Goal: Information Seeking & Learning: Learn about a topic

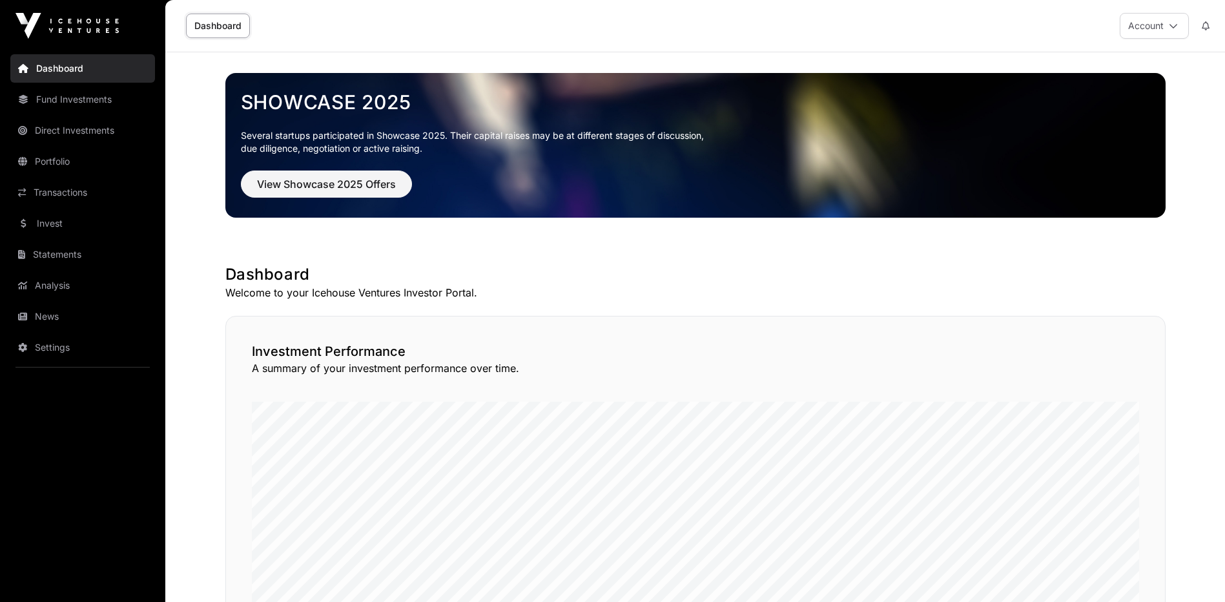
click at [62, 159] on link "Portfolio" at bounding box center [82, 161] width 145 height 28
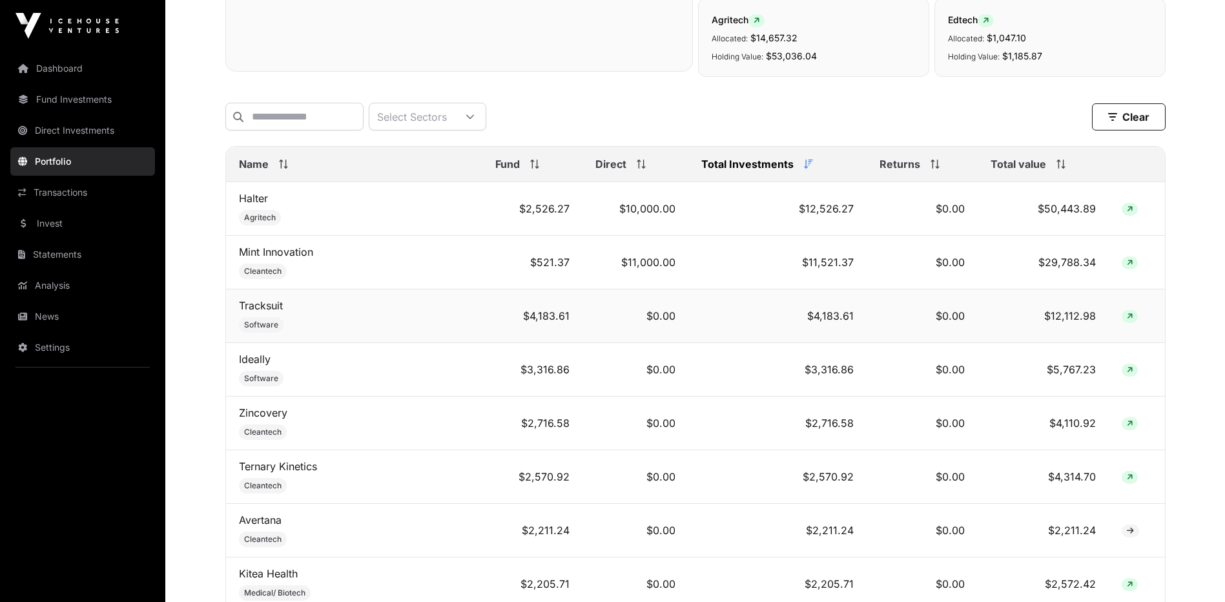
scroll to position [194, 0]
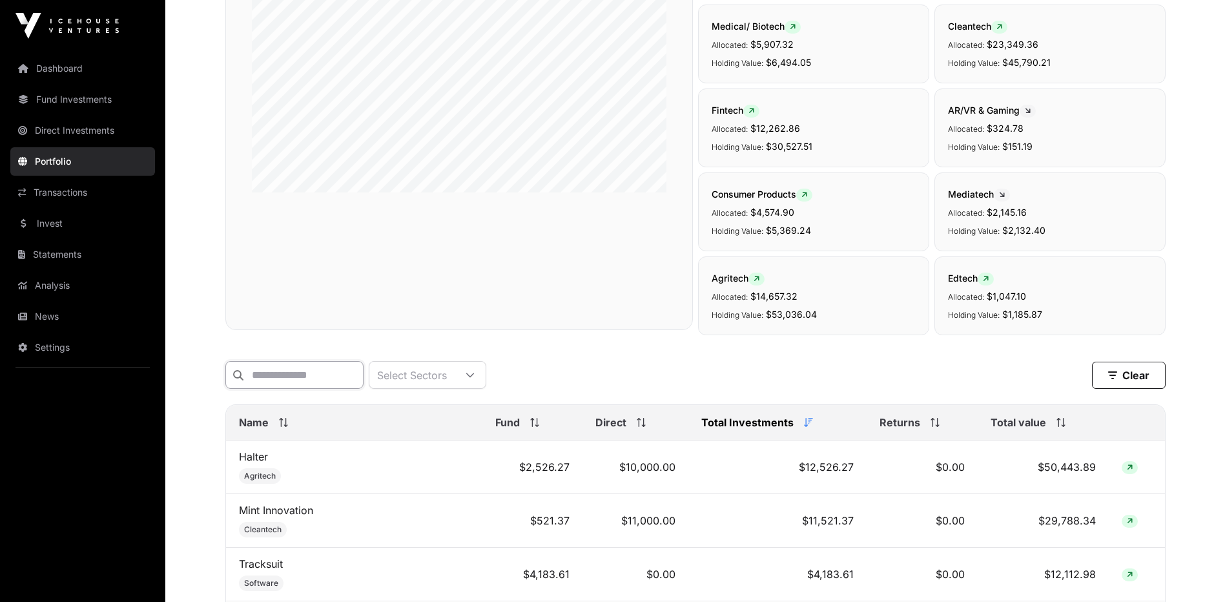
click at [287, 382] on input "text" at bounding box center [294, 375] width 138 height 28
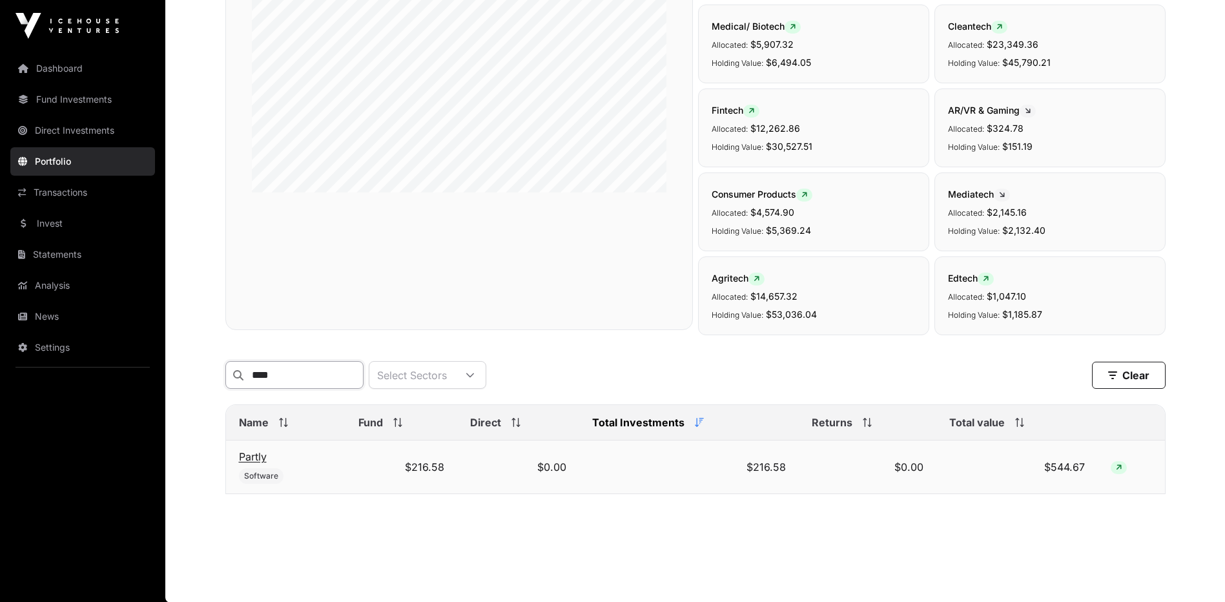
type input "****"
click at [246, 463] on link "Partly" at bounding box center [253, 456] width 28 height 13
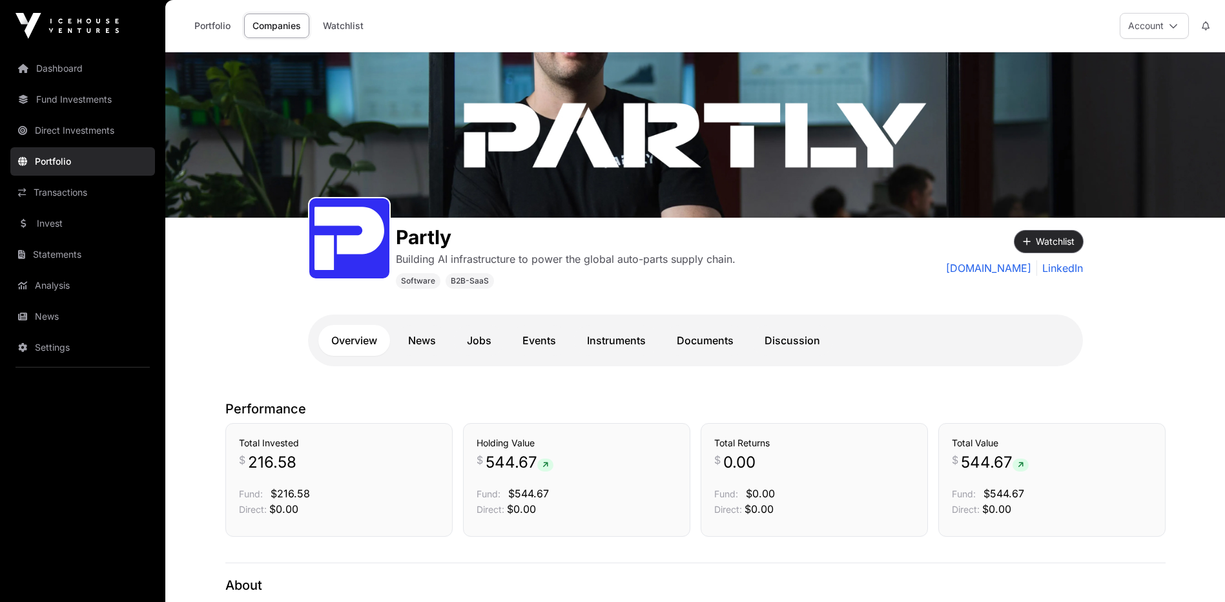
click at [1064, 240] on button "Watchlist" at bounding box center [1049, 242] width 68 height 22
click at [703, 335] on link "Documents" at bounding box center [705, 340] width 83 height 31
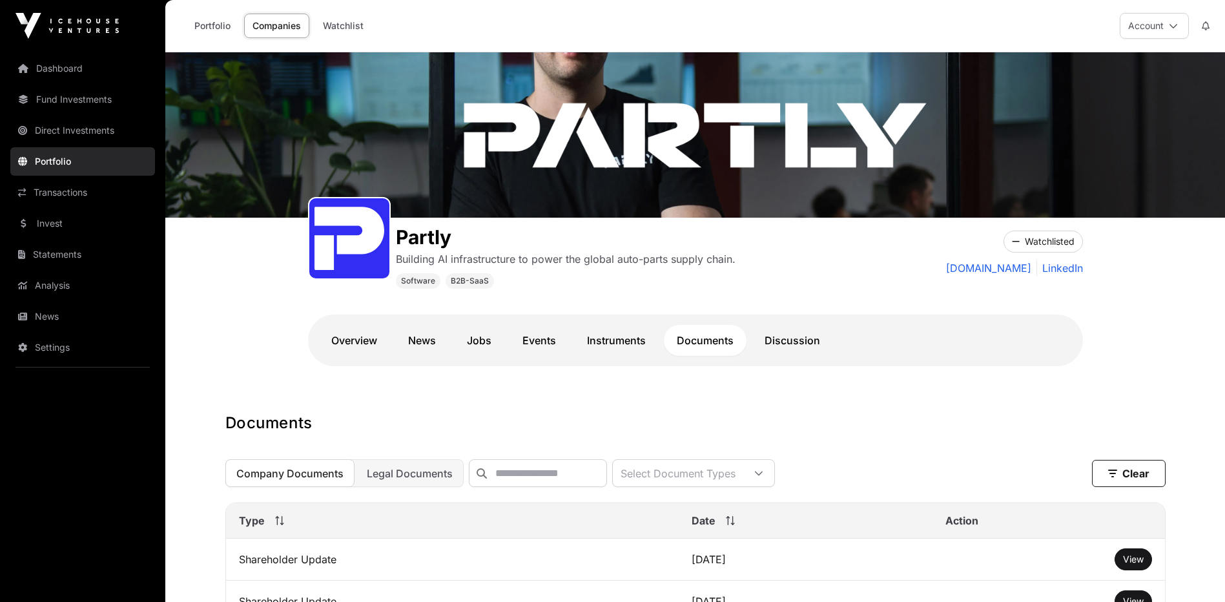
scroll to position [194, 0]
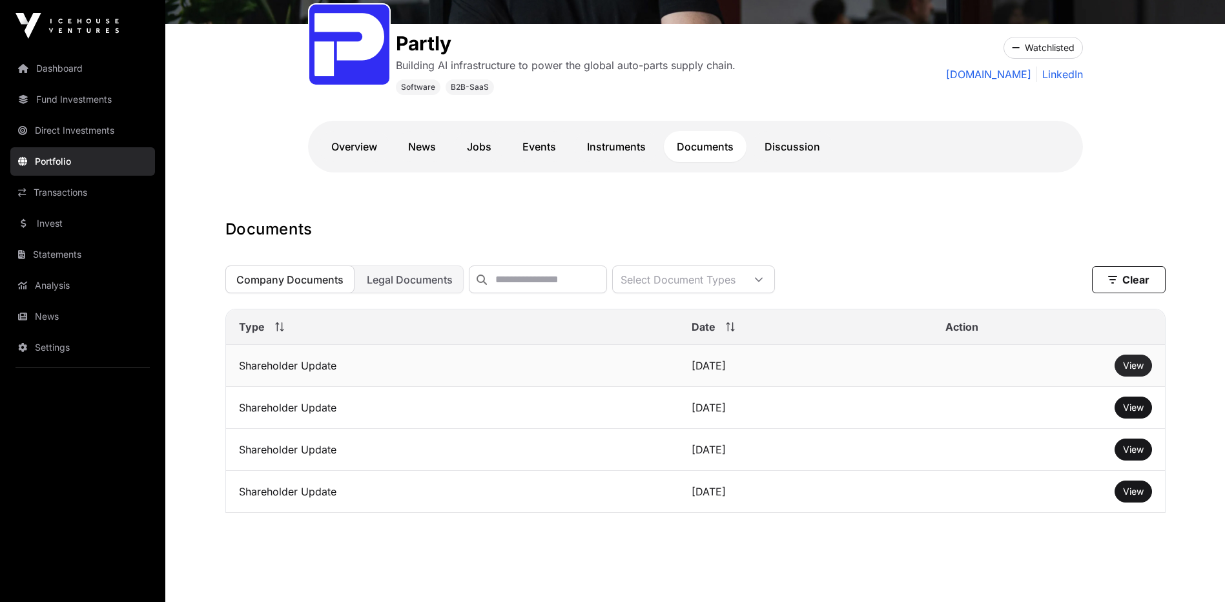
click at [1130, 371] on span "View" at bounding box center [1133, 365] width 21 height 11
click at [358, 152] on link "Overview" at bounding box center [354, 146] width 72 height 31
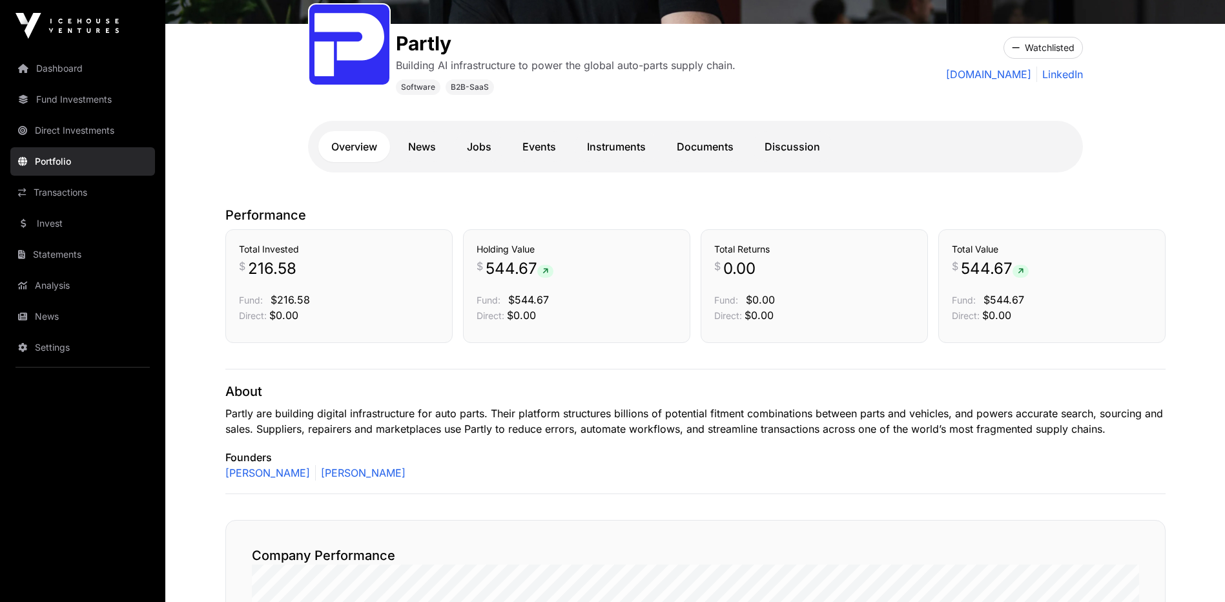
click at [1108, 160] on div "Partly Building AI infrastructure to power the global auto-parts supply chain. …" at bounding box center [695, 108] width 827 height 169
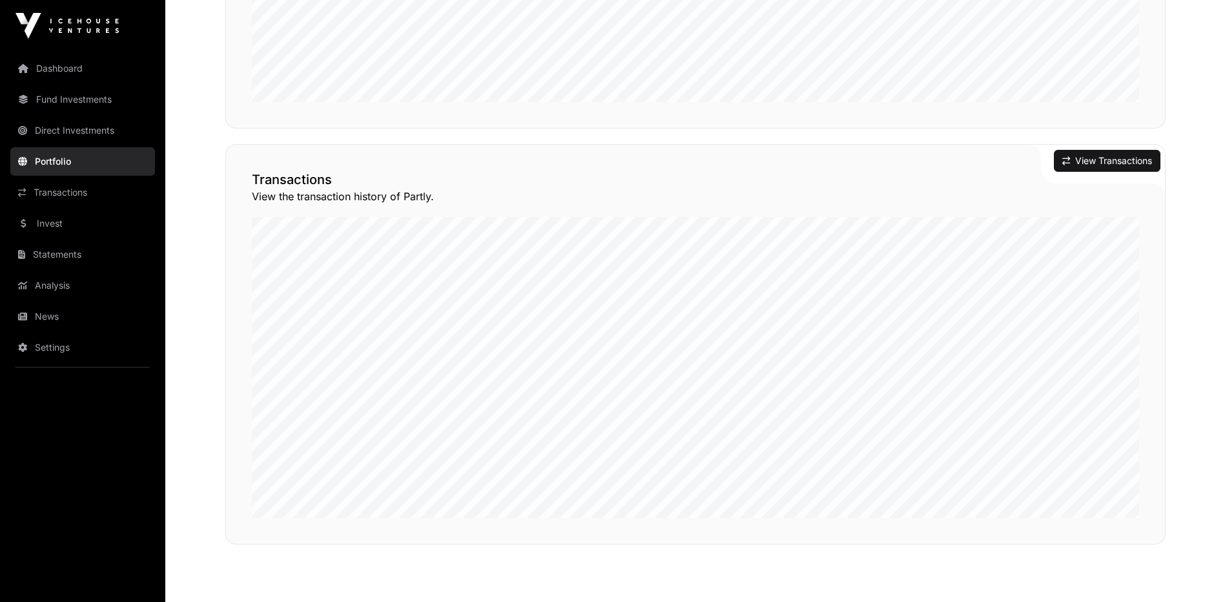
scroll to position [1029, 0]
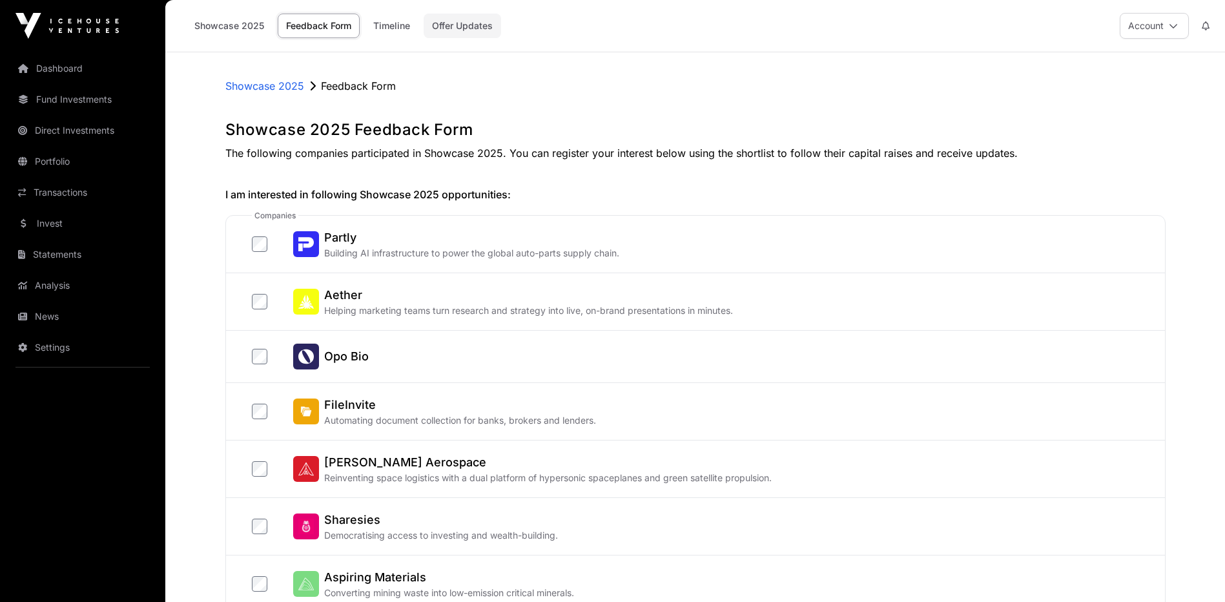
click at [444, 25] on link "Offer Updates" at bounding box center [463, 26] width 78 height 25
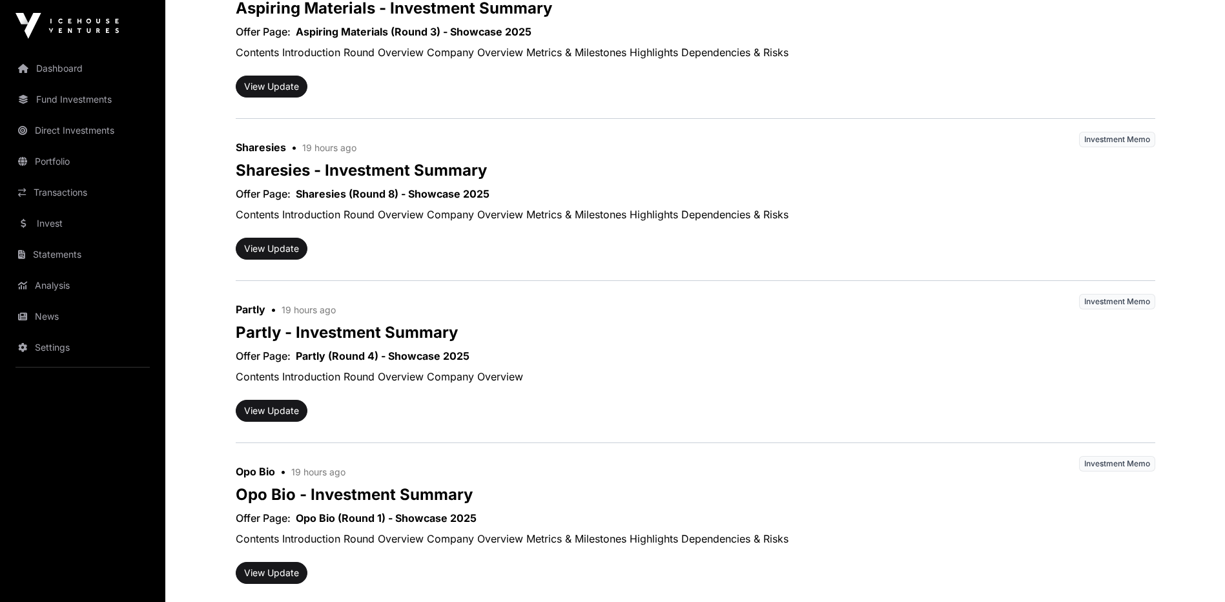
scroll to position [452, 0]
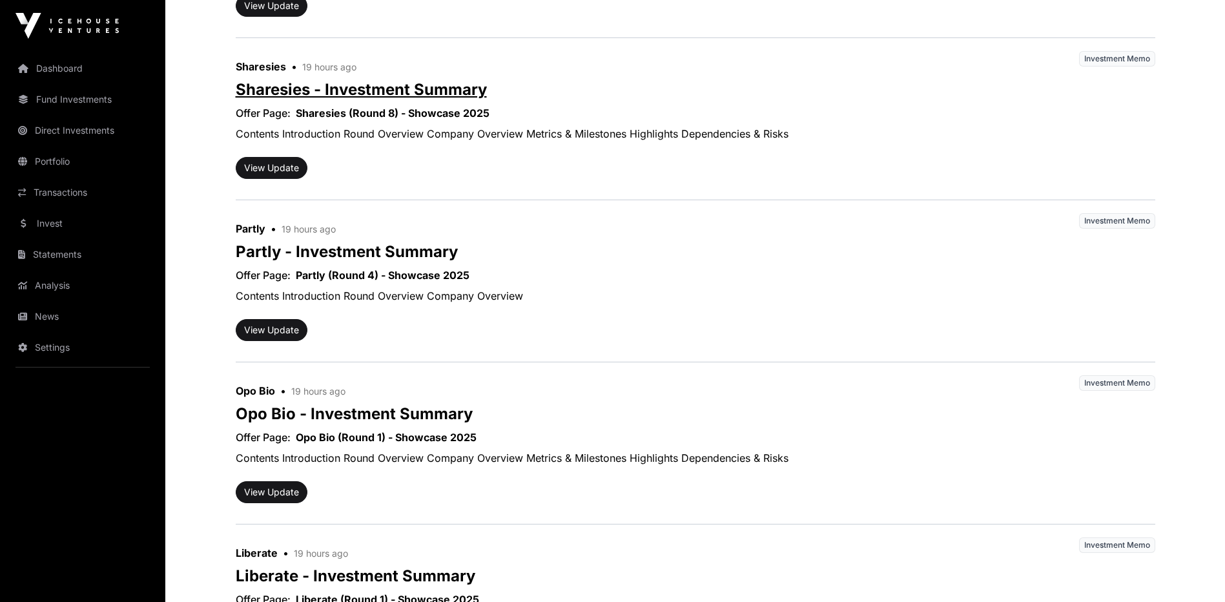
click at [359, 85] on link "Sharesies - Investment Summary" at bounding box center [361, 89] width 251 height 19
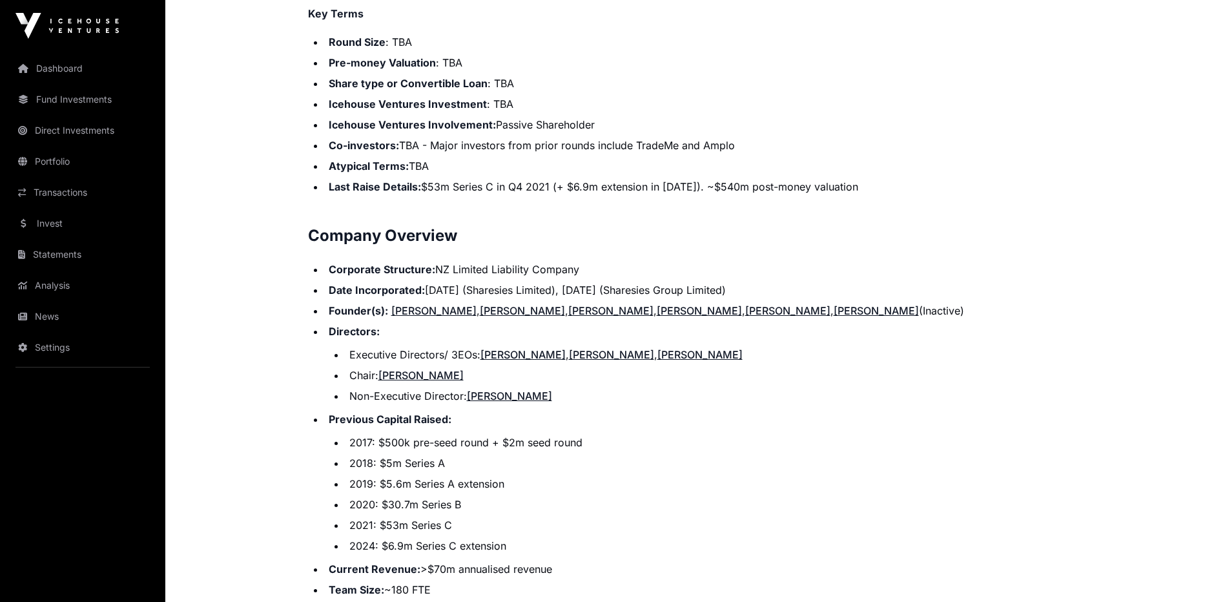
scroll to position [1227, 0]
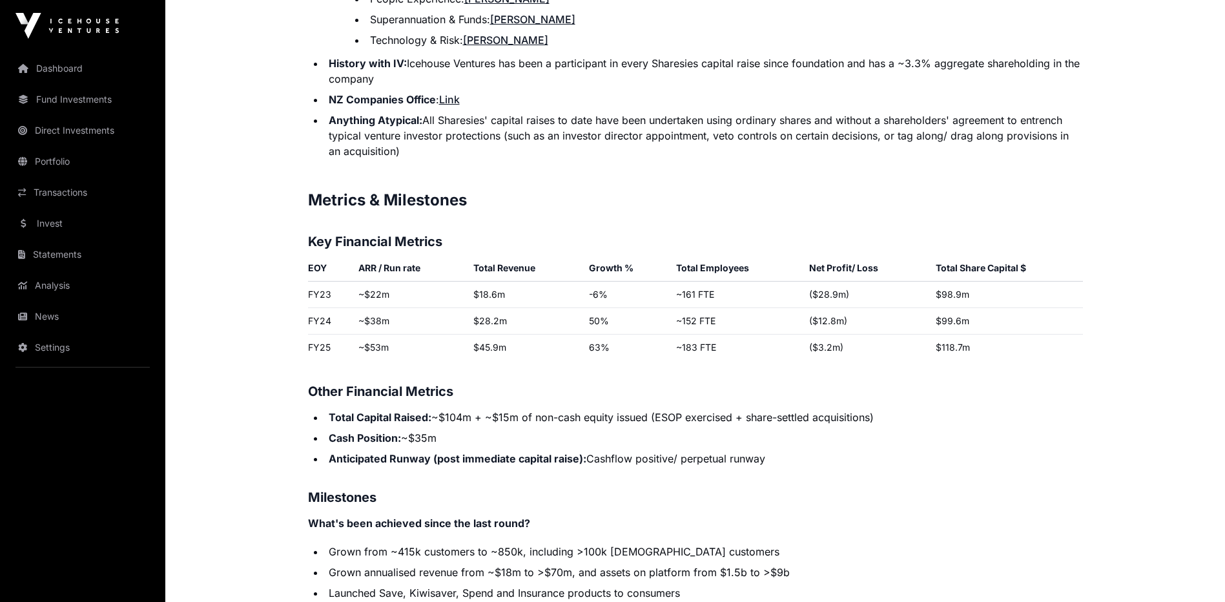
scroll to position [2131, 0]
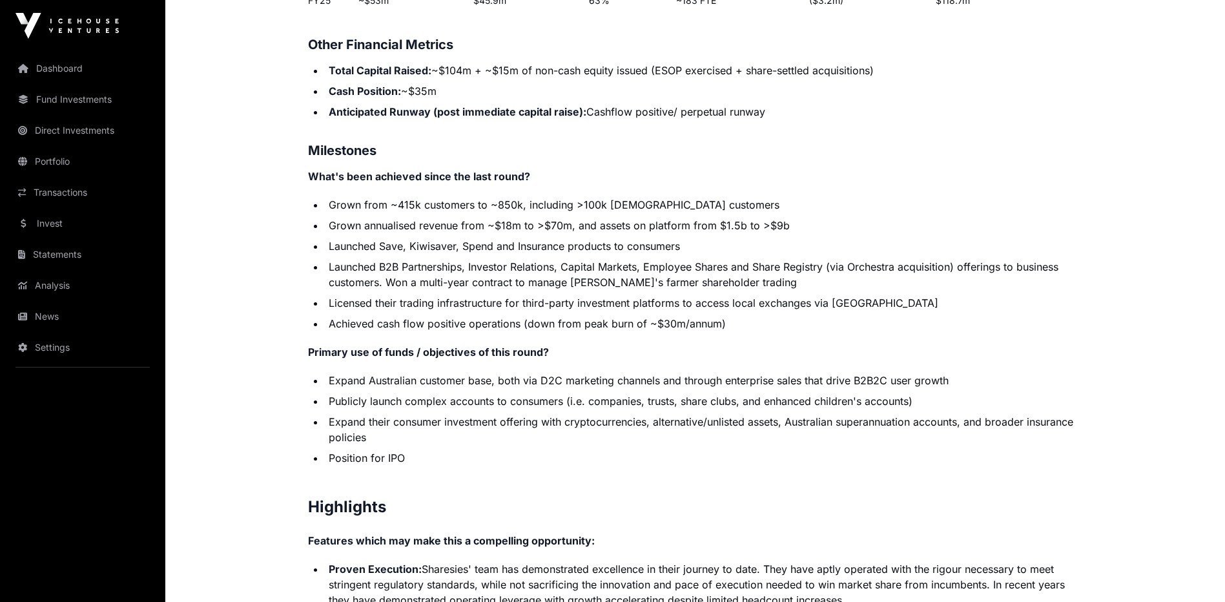
scroll to position [2454, 0]
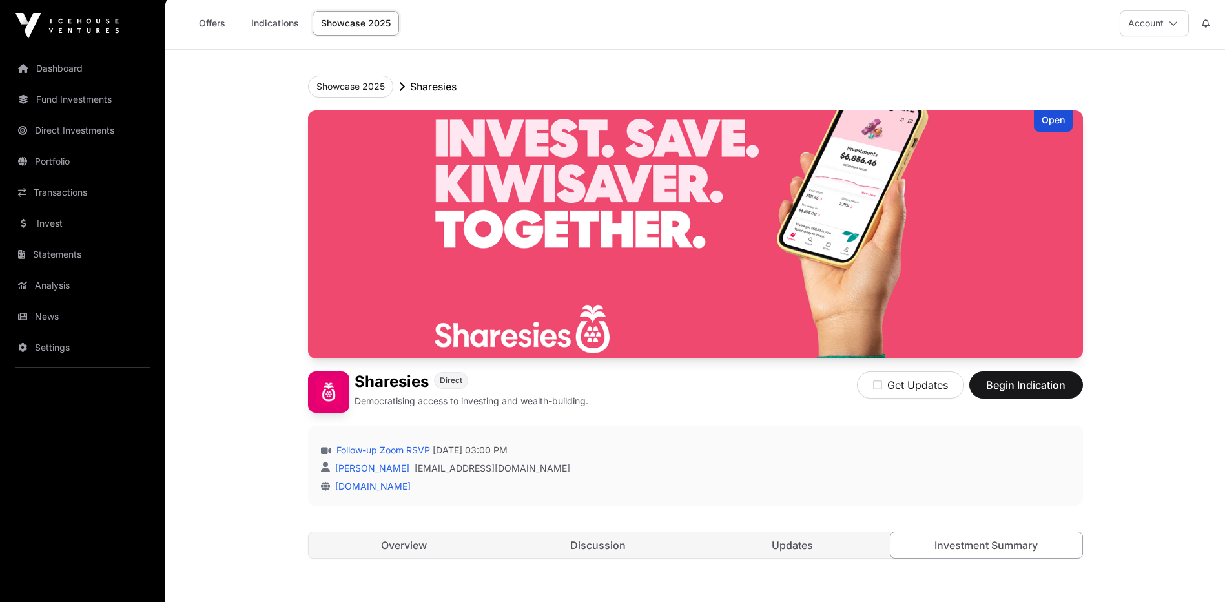
scroll to position [0, 0]
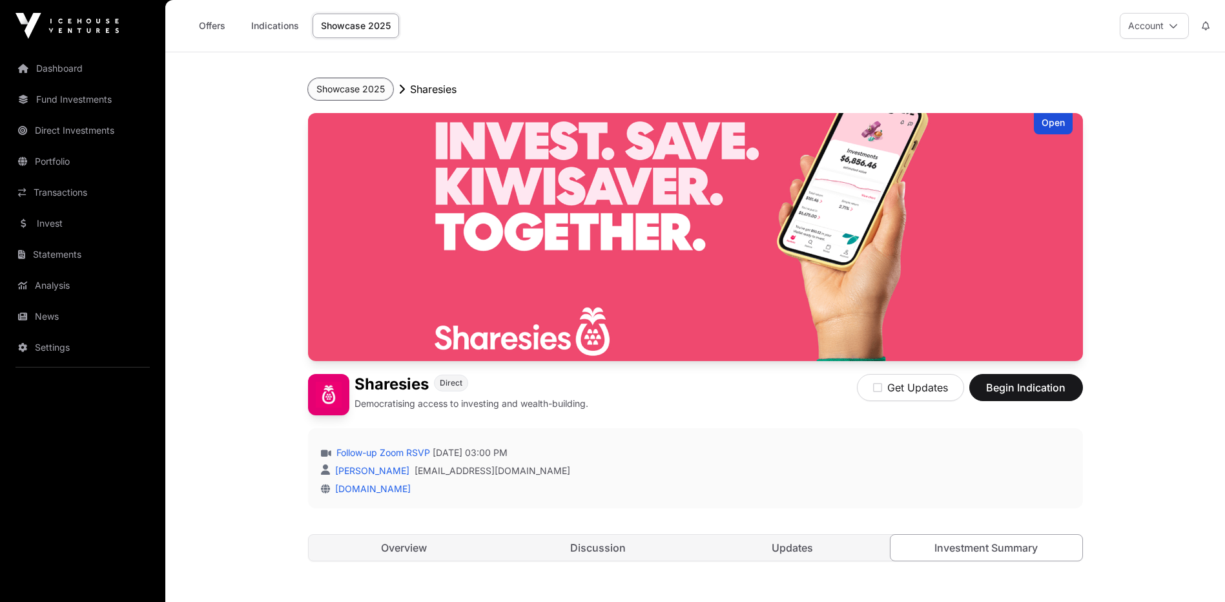
click at [359, 94] on button "Showcase 2025" at bounding box center [350, 89] width 85 height 22
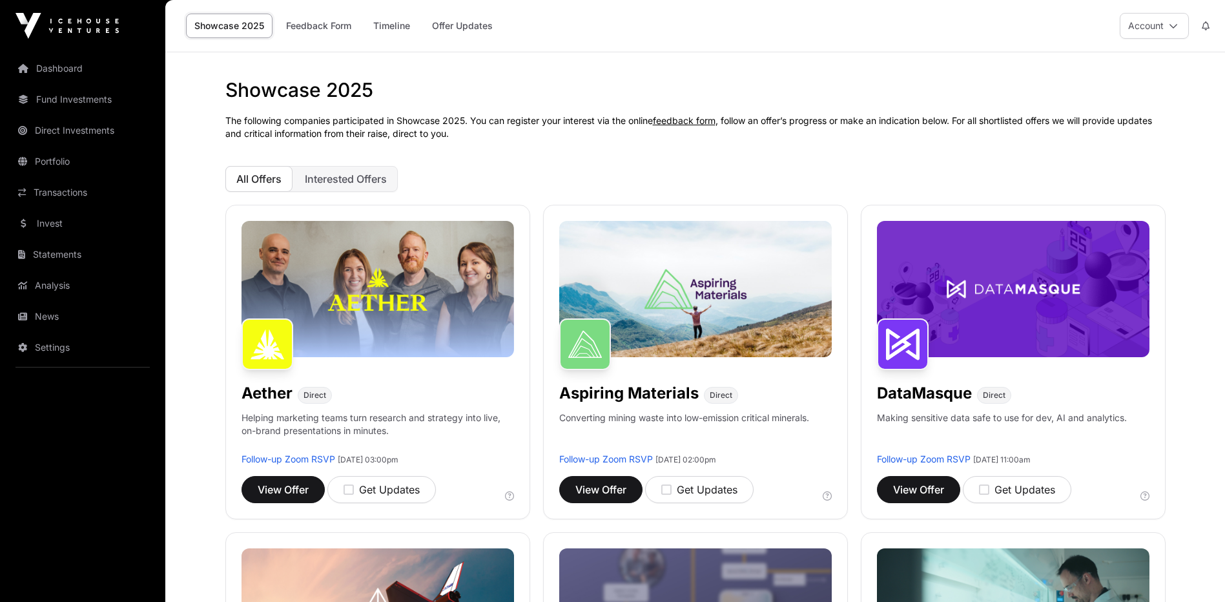
click at [356, 491] on div "Get Updates" at bounding box center [382, 490] width 76 height 16
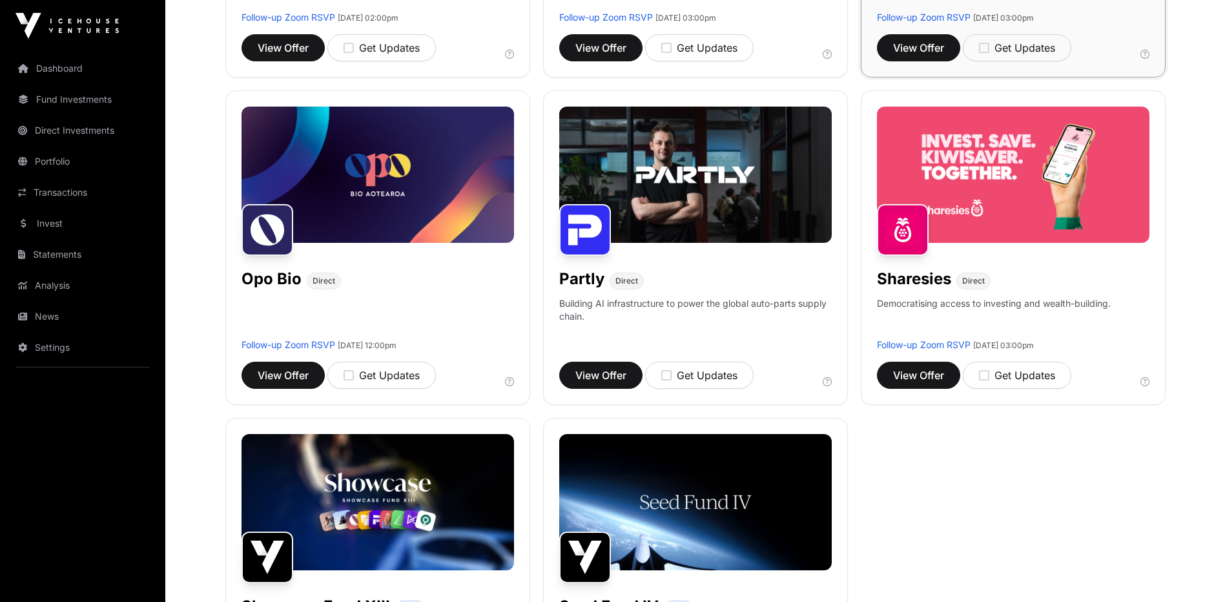
scroll to position [775, 0]
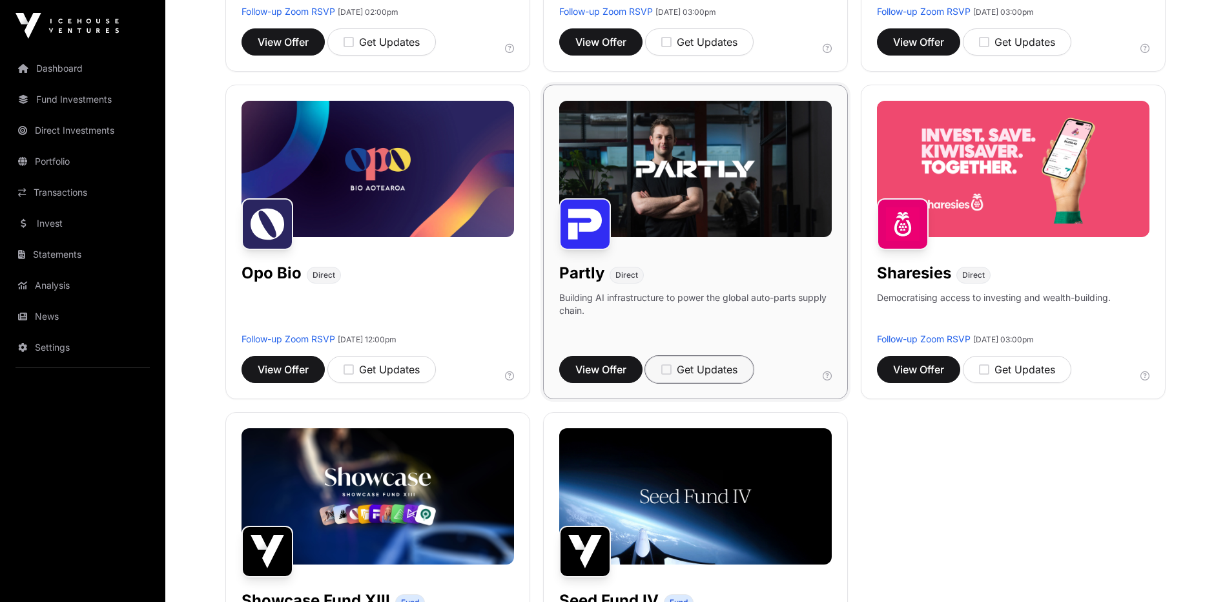
click at [671, 372] on icon "button" at bounding box center [666, 370] width 10 height 12
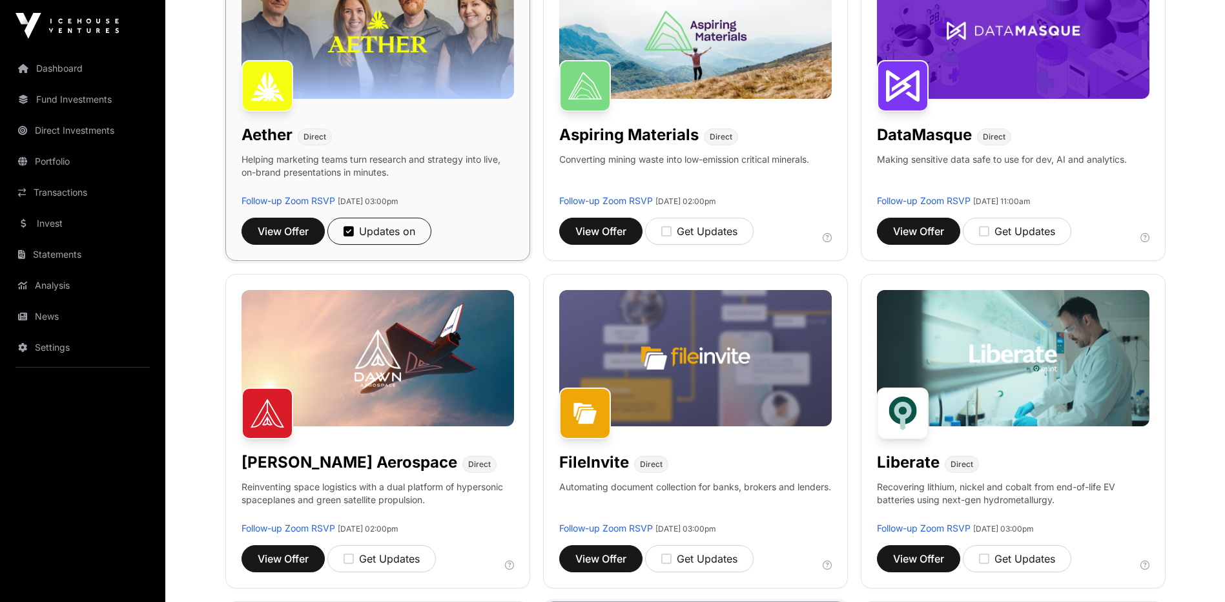
scroll to position [0, 0]
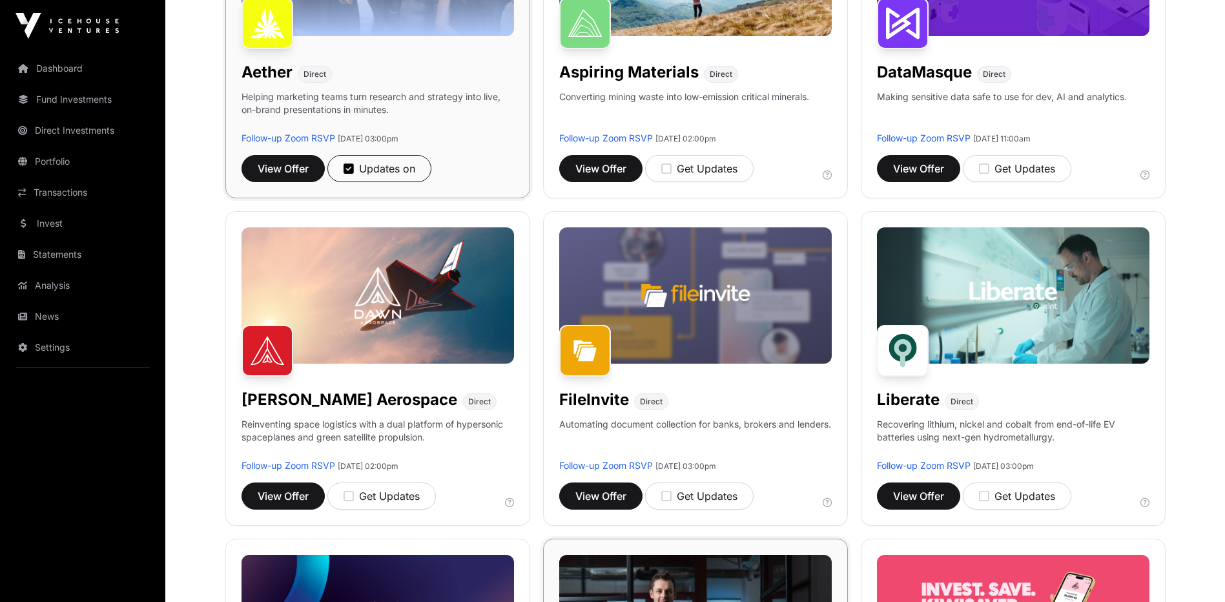
scroll to position [388, 0]
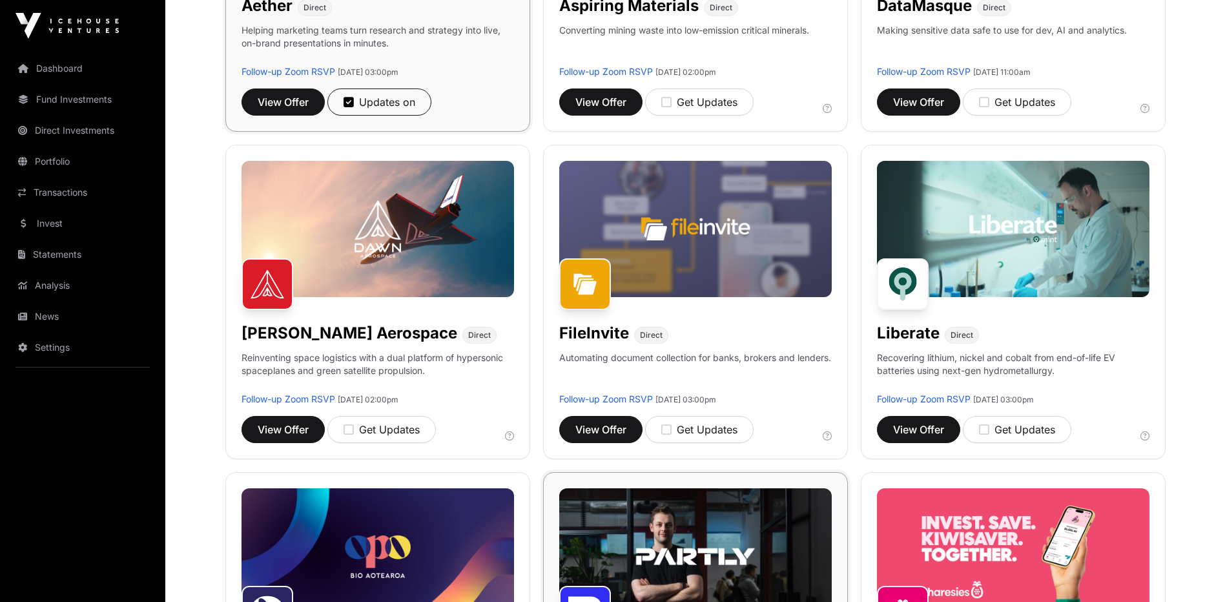
click at [1183, 187] on div "Showcase 2025 The following companies participated in Showcase 2025. You can re…" at bounding box center [696, 534] width 992 height 1686
click at [685, 434] on div "Get Updates" at bounding box center [699, 430] width 76 height 16
click at [1212, 33] on main "Showcase 2025 The following companies participated in Showcase 2025. You can re…" at bounding box center [695, 567] width 1060 height 1805
